Goal: Task Accomplishment & Management: Manage account settings

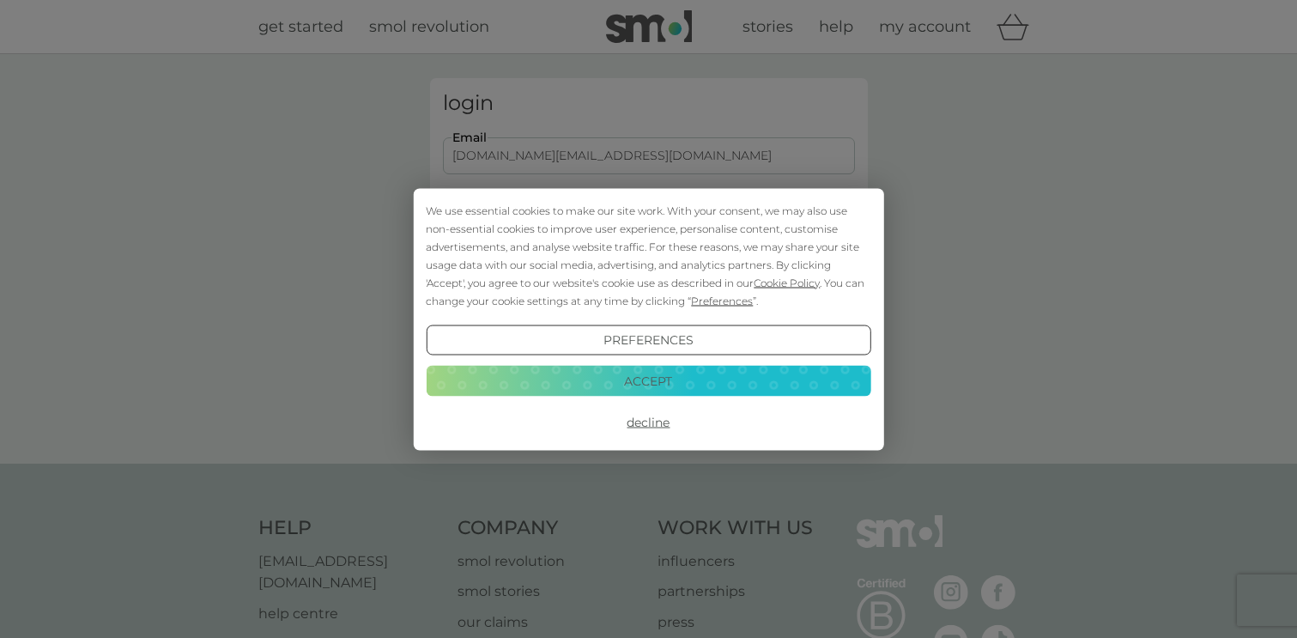
type input "[DOMAIN_NAME][EMAIL_ADDRESS][DOMAIN_NAME]"
click at [648, 270] on button "Login" at bounding box center [649, 271] width 412 height 50
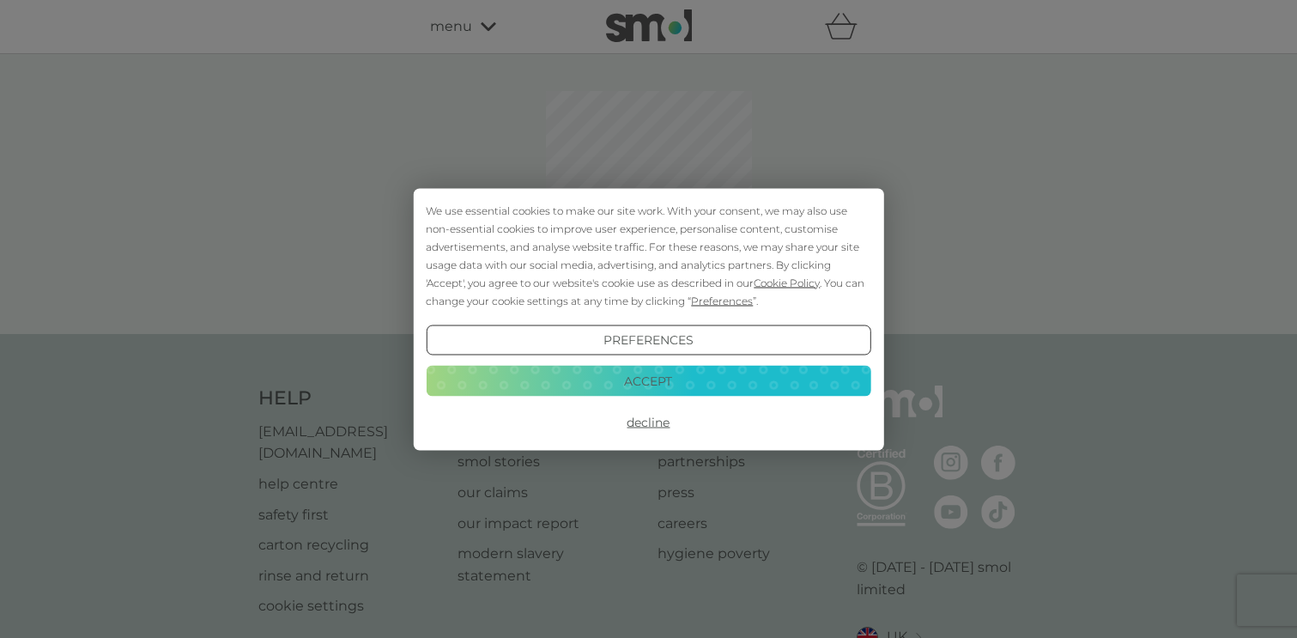
click at [603, 374] on button "Accept" at bounding box center [648, 381] width 445 height 31
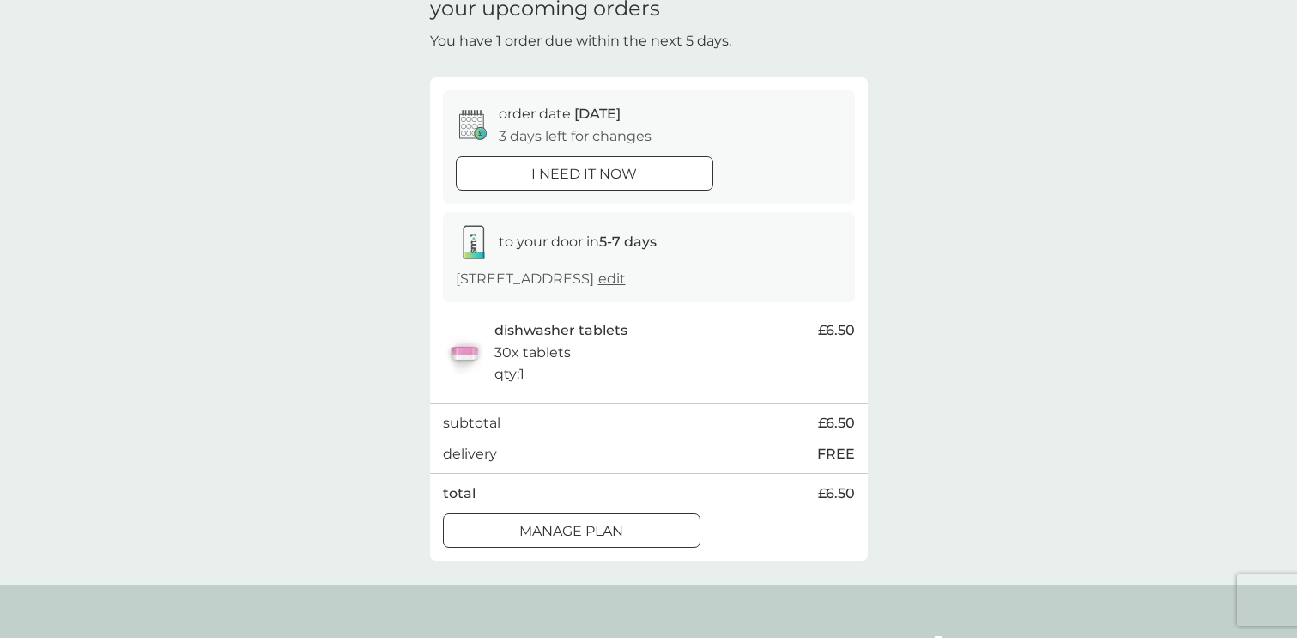
scroll to position [80, 0]
click at [580, 524] on div at bounding box center [572, 533] width 62 height 18
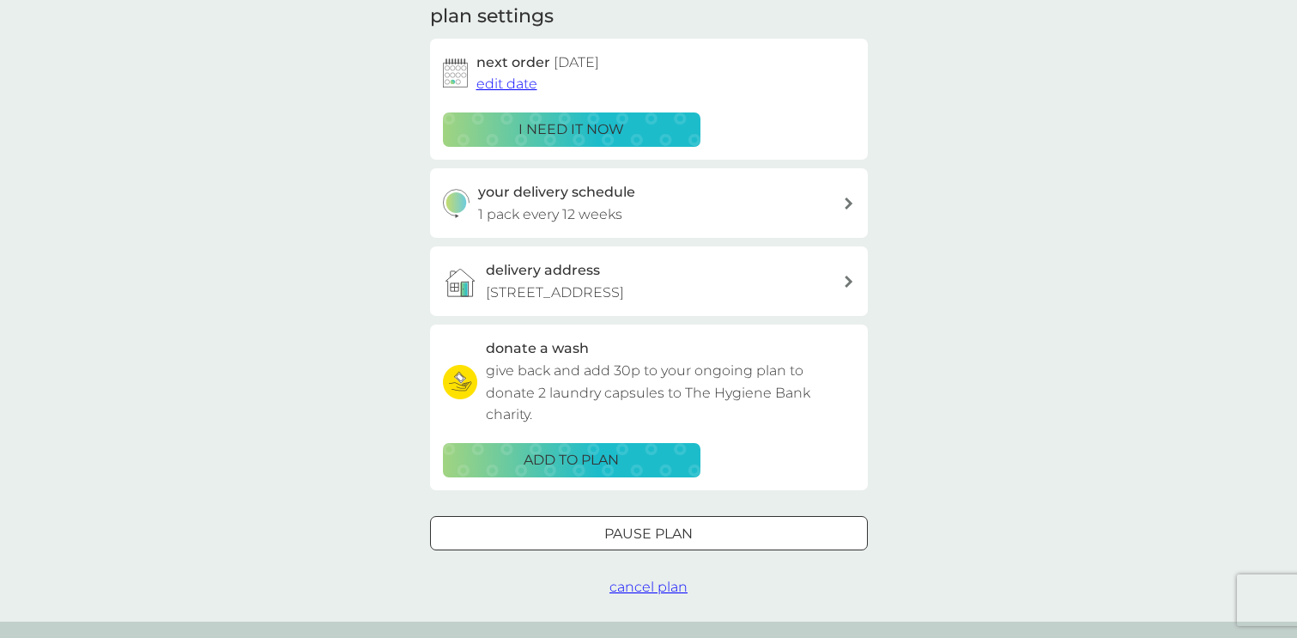
scroll to position [263, 0]
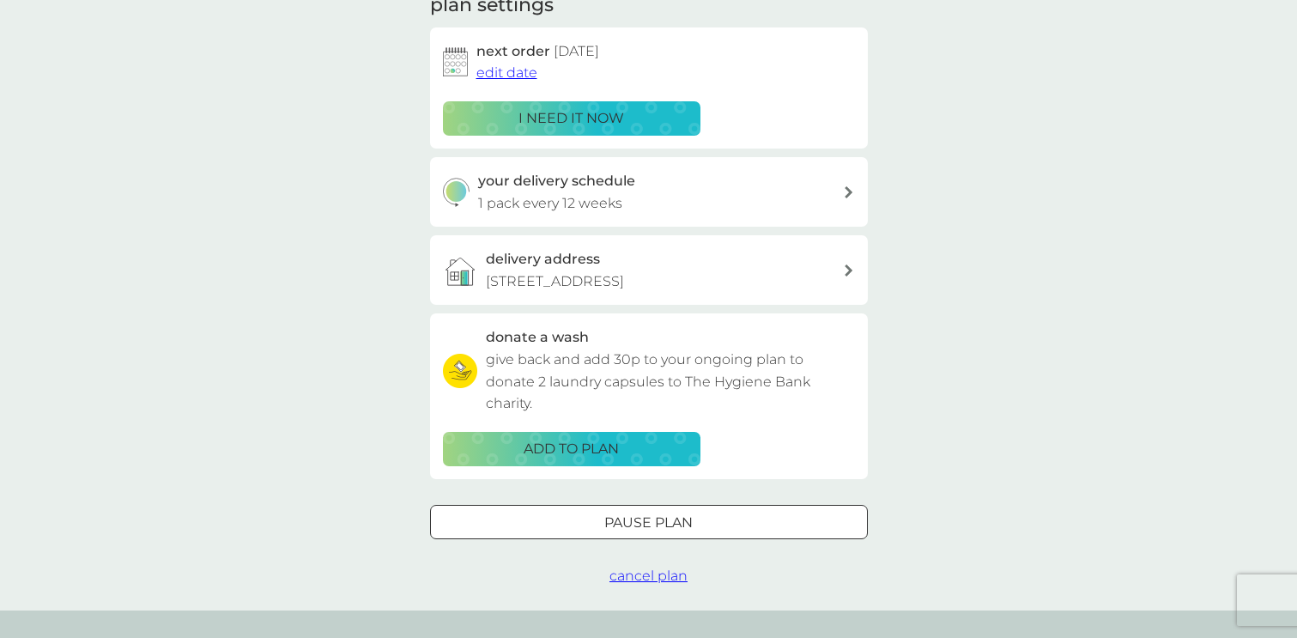
click at [638, 514] on div at bounding box center [649, 522] width 62 height 18
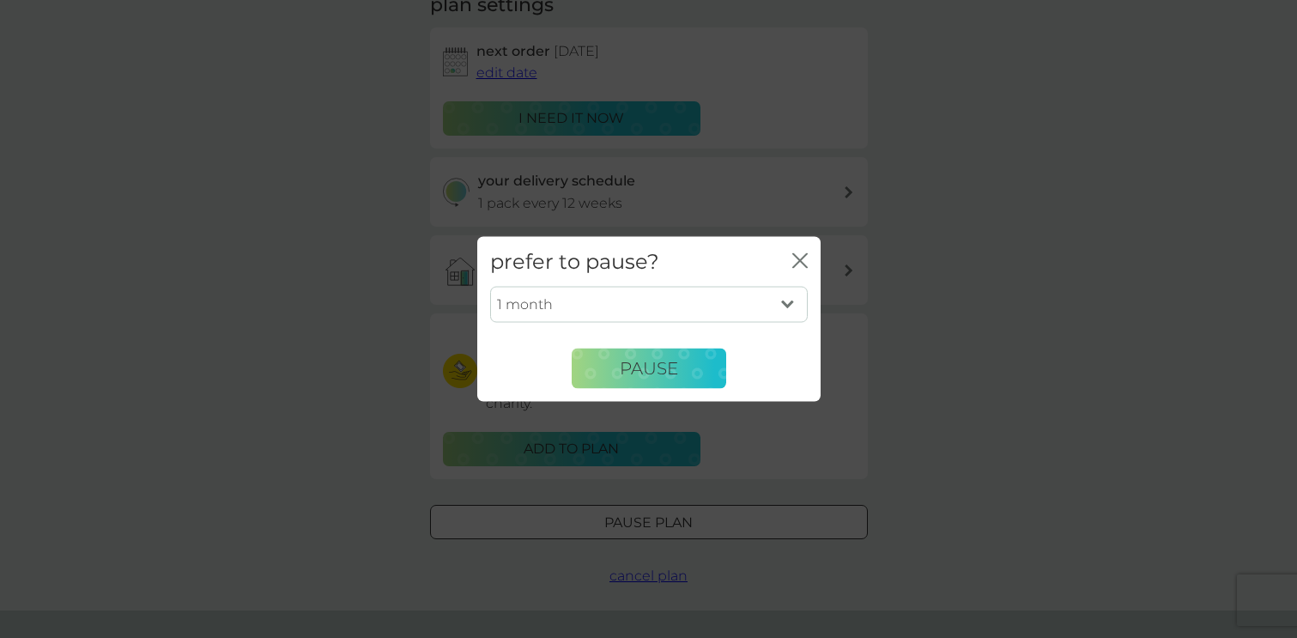
select select "2"
click at [638, 363] on span "Pause" at bounding box center [649, 368] width 58 height 21
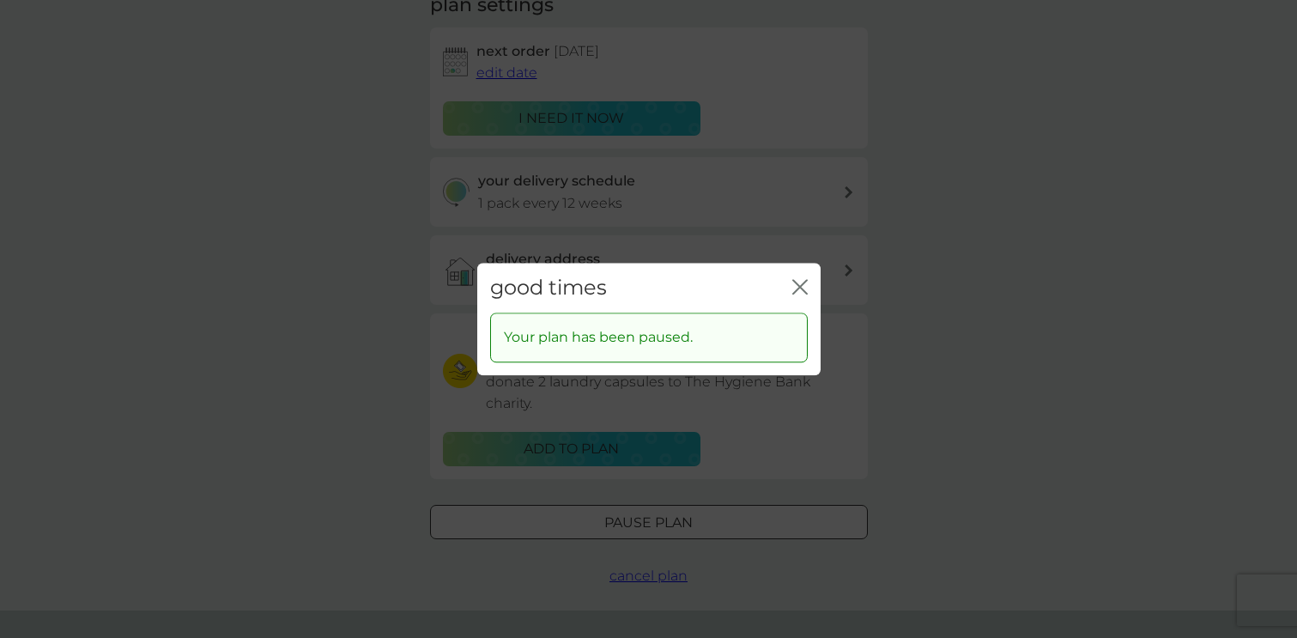
click at [802, 278] on div "close" at bounding box center [799, 288] width 15 height 25
click at [800, 288] on icon "close" at bounding box center [803, 287] width 7 height 14
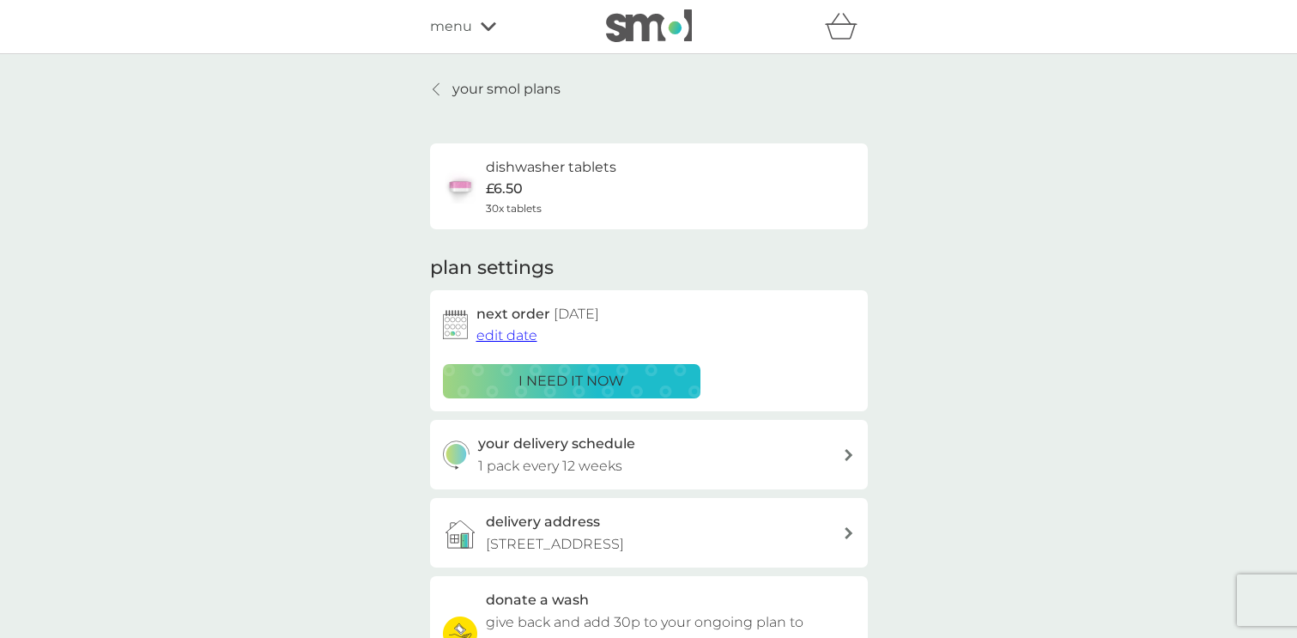
scroll to position [0, 0]
click at [467, 85] on p "your smol plans" at bounding box center [506, 89] width 108 height 22
